Goal: Understand process/instructions: Learn how to perform a task or action

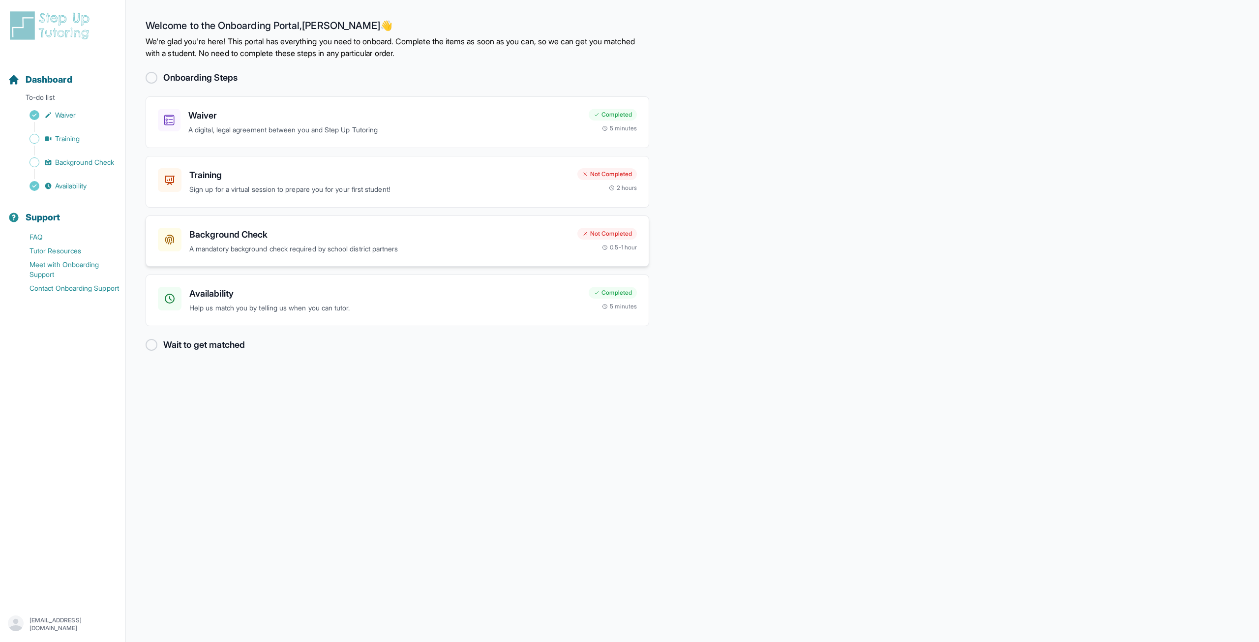
click at [314, 242] on div "Background Check A mandatory background check required by school district partn…" at bounding box center [379, 241] width 380 height 27
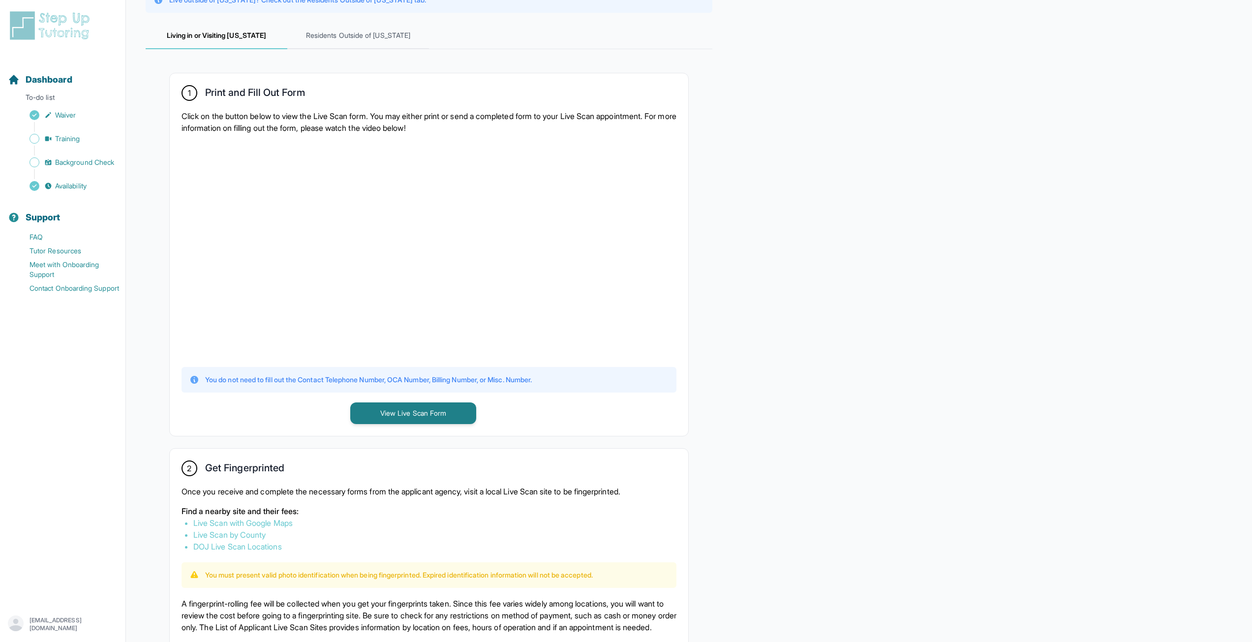
scroll to position [125, 0]
click at [448, 418] on button "View Live Scan Form" at bounding box center [413, 415] width 126 height 22
click at [287, 527] on link "Live Scan with Google Maps" at bounding box center [242, 525] width 99 height 10
click at [77, 139] on span "Training" at bounding box center [67, 139] width 25 height 10
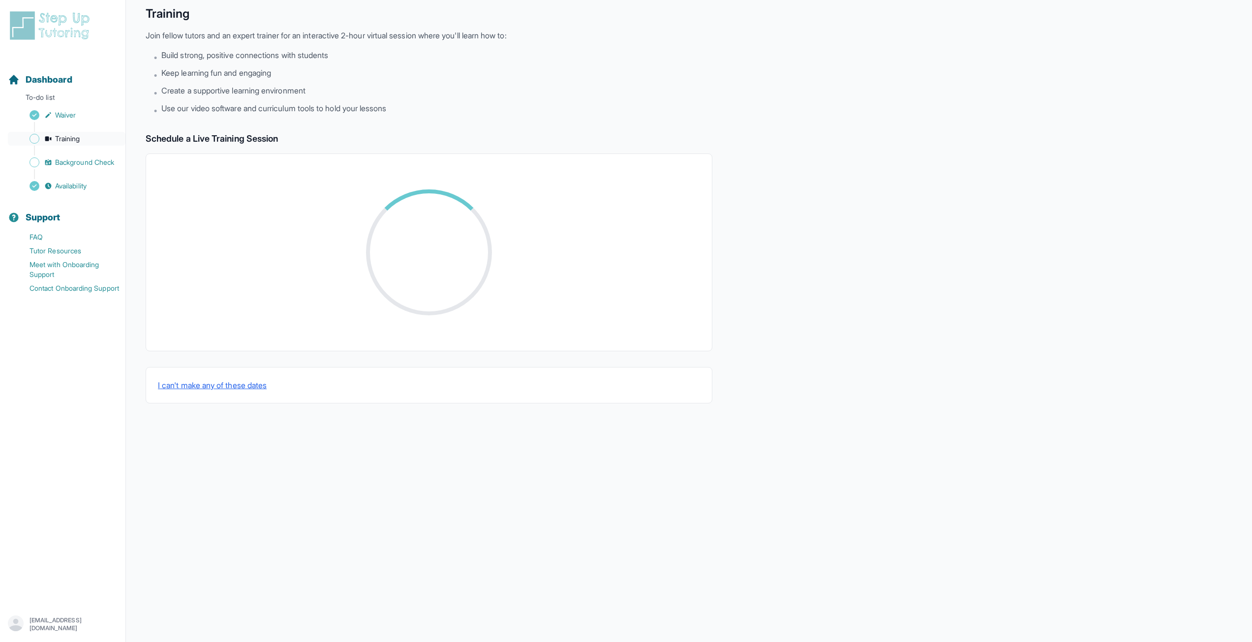
scroll to position [51, 0]
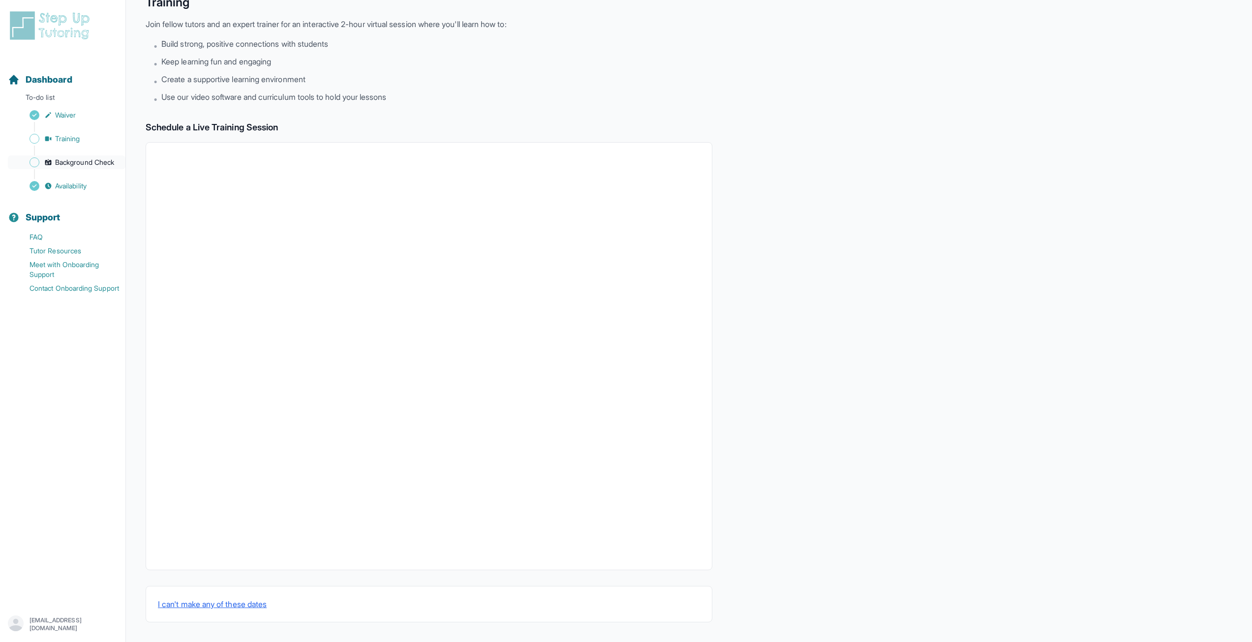
click at [77, 162] on span "Background Check" at bounding box center [84, 162] width 59 height 10
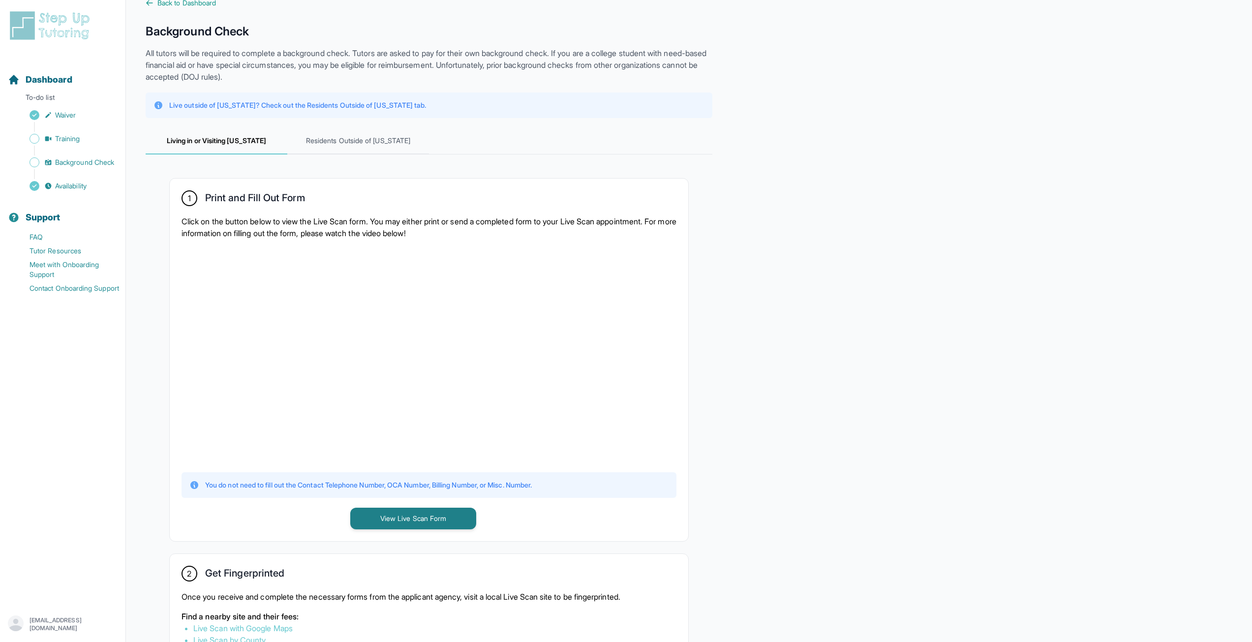
scroll to position [197, 0]
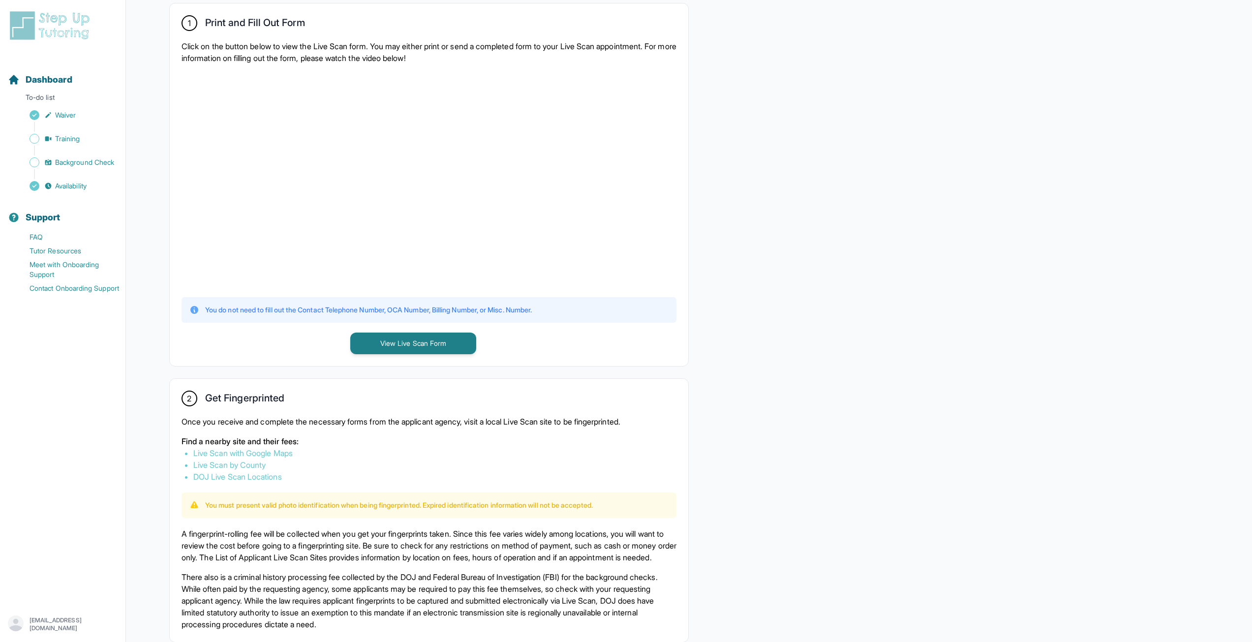
click at [250, 480] on link "DOJ Live Scan Locations" at bounding box center [237, 477] width 89 height 10
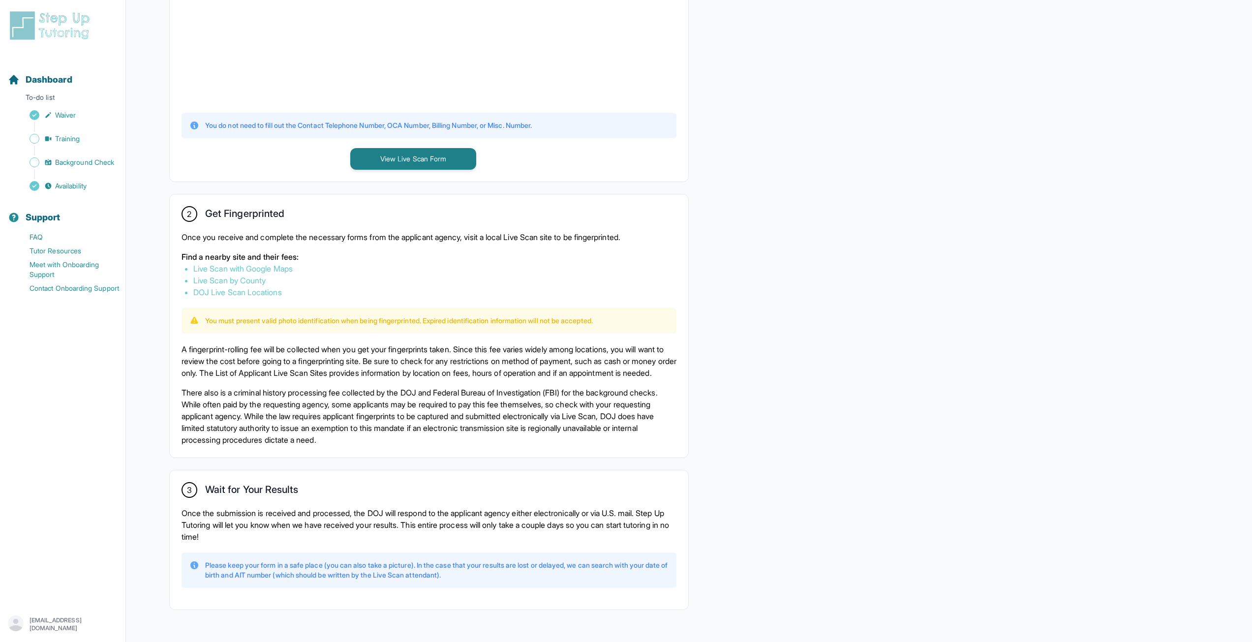
scroll to position [420, 0]
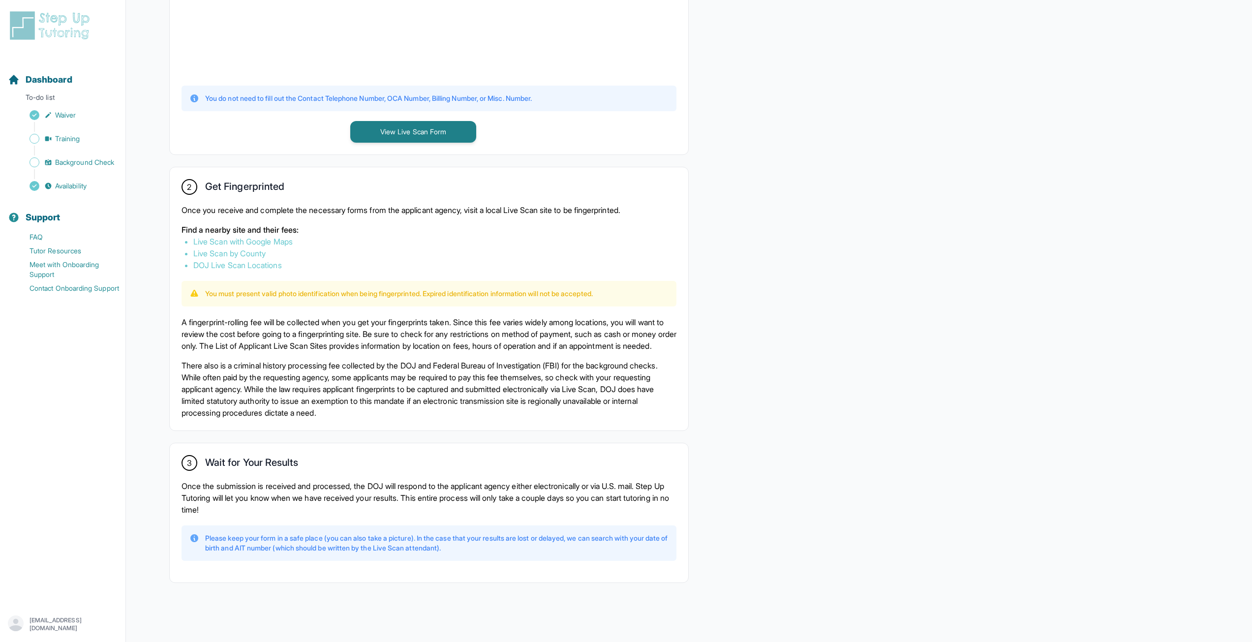
click at [265, 237] on link "Live Scan with Google Maps" at bounding box center [242, 242] width 99 height 10
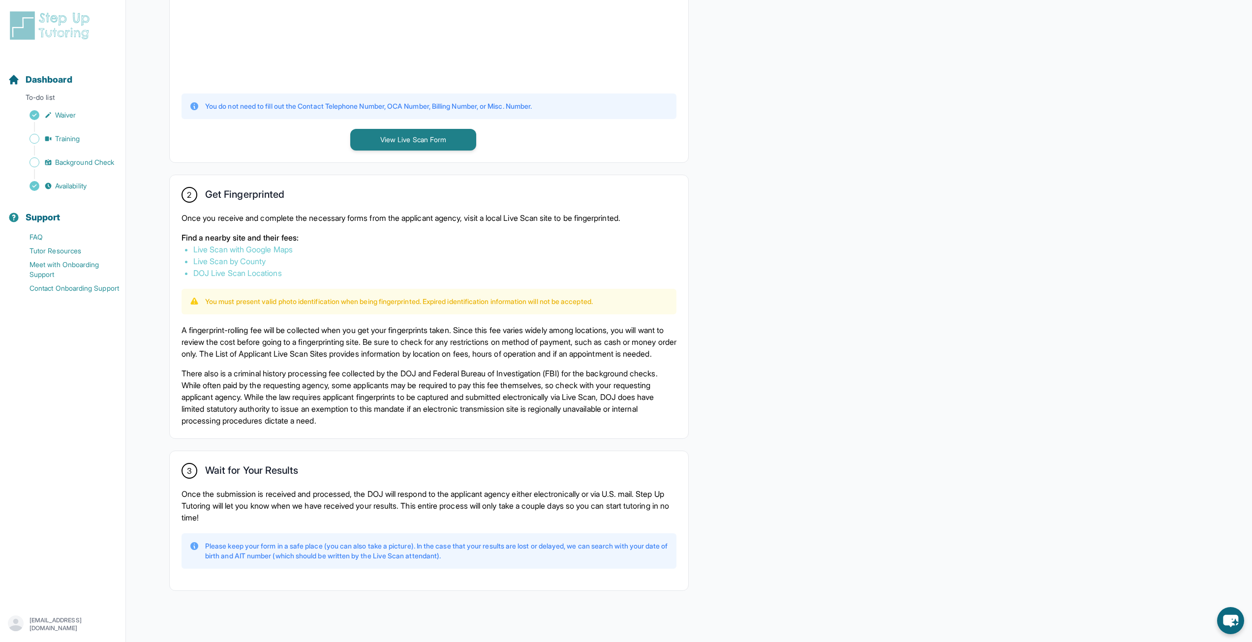
scroll to position [322, 0]
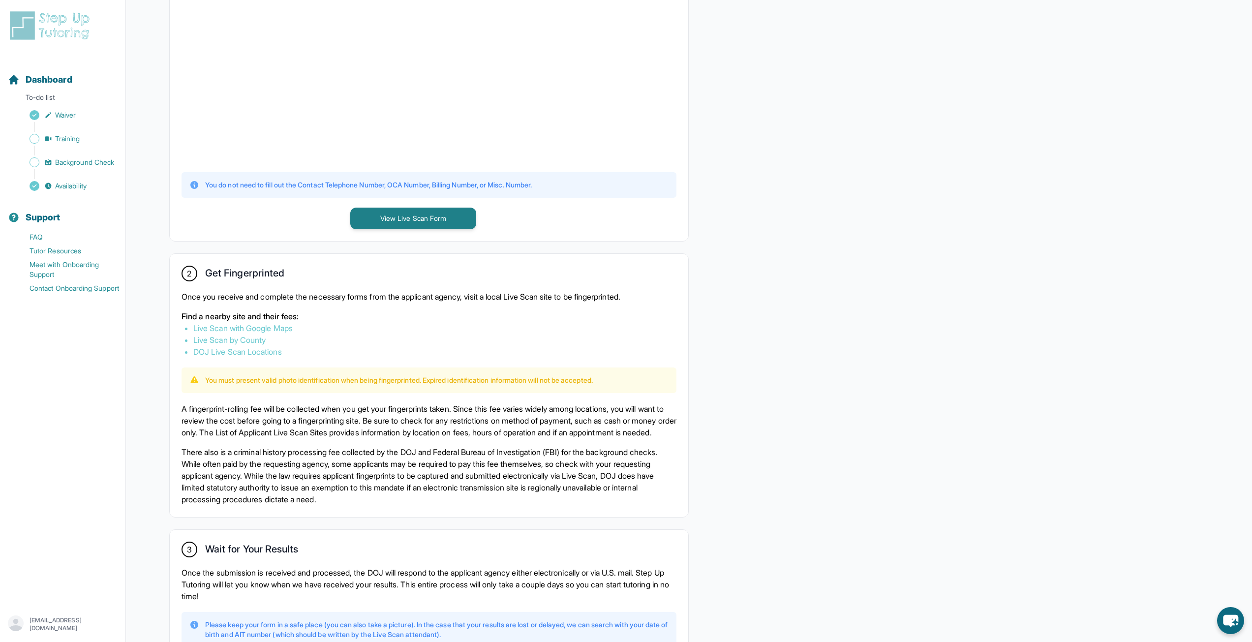
click at [252, 343] on link "Live Scan by County" at bounding box center [229, 340] width 72 height 10
